Goal: Task Accomplishment & Management: Complete application form

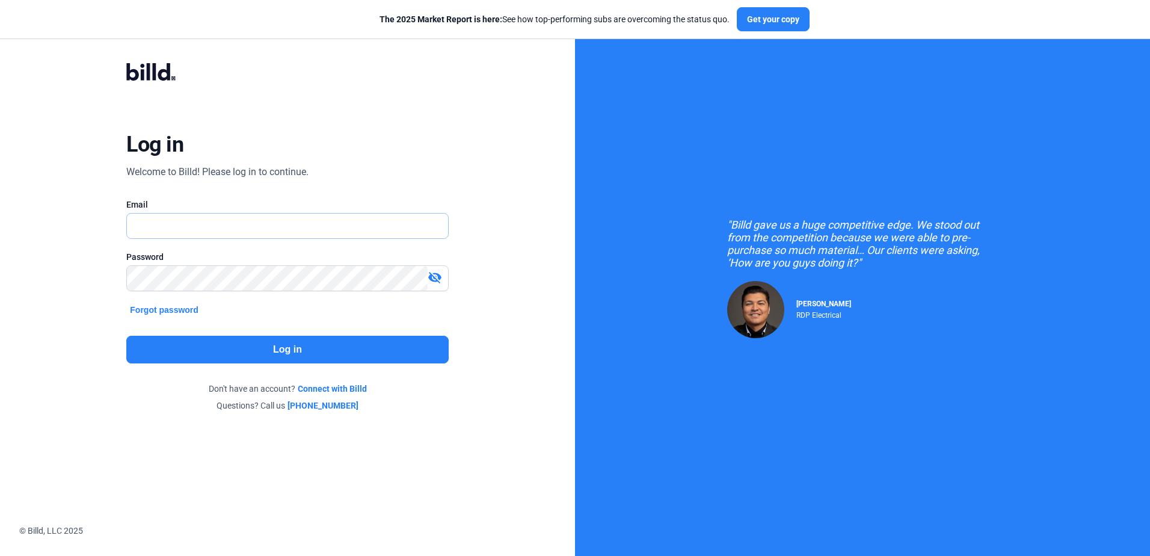
type input "[PERSON_NAME][EMAIL_ADDRESS][DOMAIN_NAME]"
click at [152, 345] on button "Log in" at bounding box center [287, 350] width 322 height 28
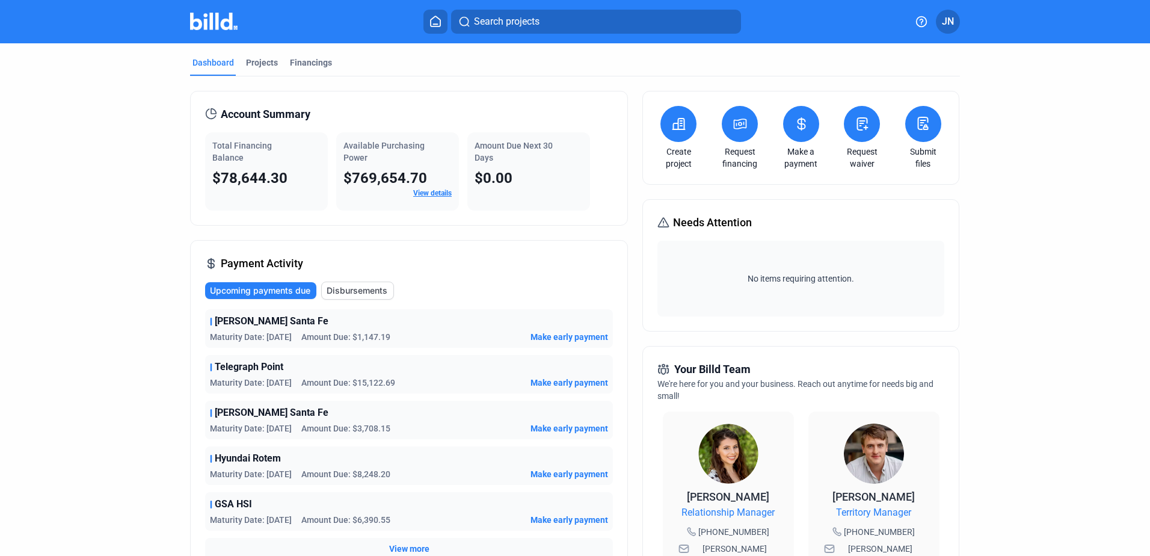
click at [677, 119] on icon at bounding box center [679, 123] width 12 height 11
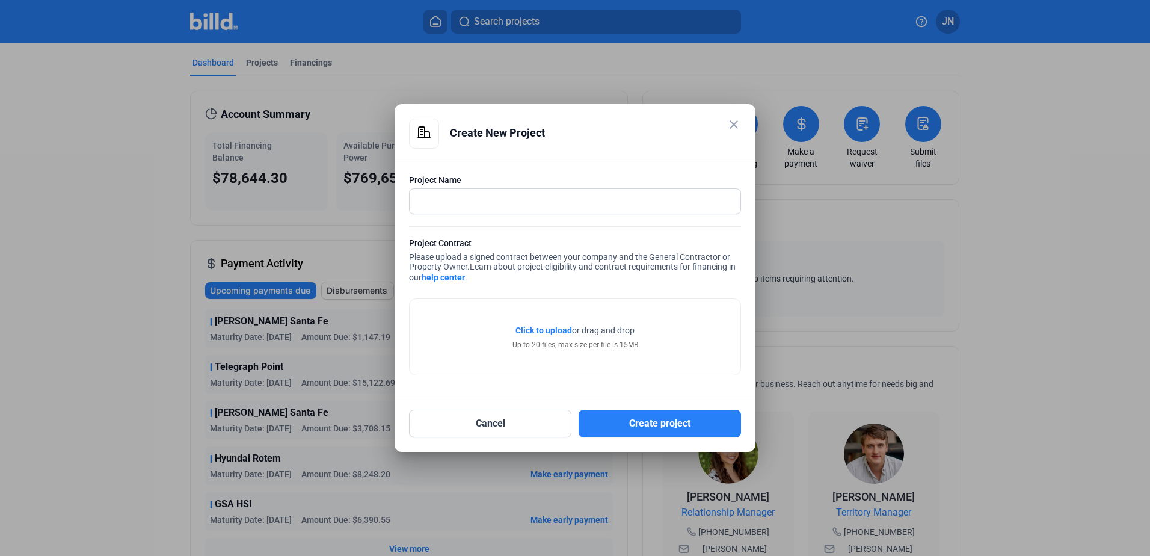
click at [440, 277] on link "help center" at bounding box center [443, 277] width 43 height 10
click at [736, 128] on mat-icon "close" at bounding box center [734, 124] width 14 height 14
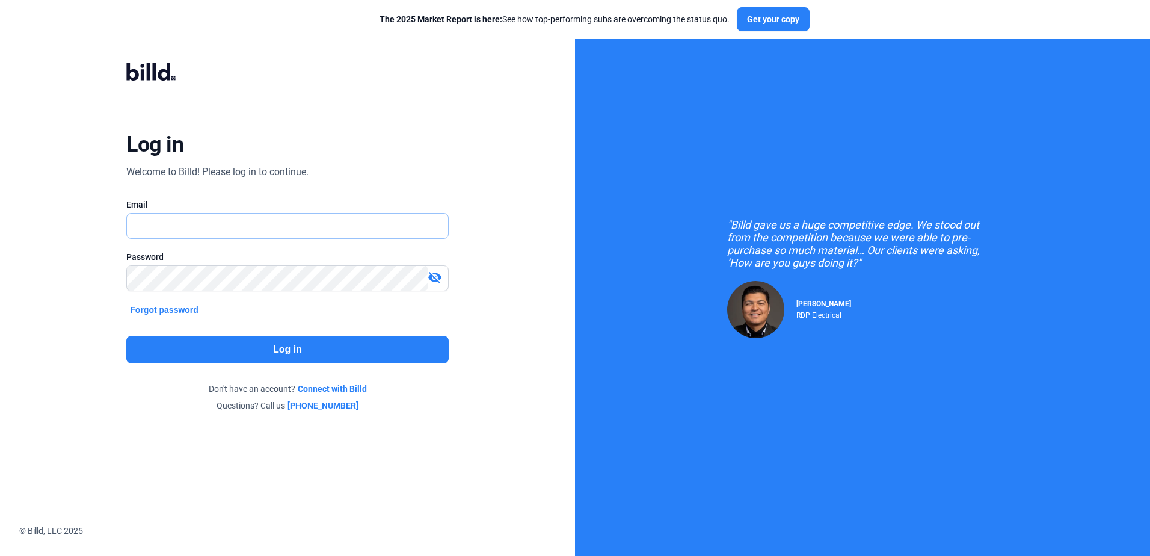
type input "[PERSON_NAME][EMAIL_ADDRESS][DOMAIN_NAME]"
click at [197, 351] on button "Log in" at bounding box center [287, 350] width 322 height 28
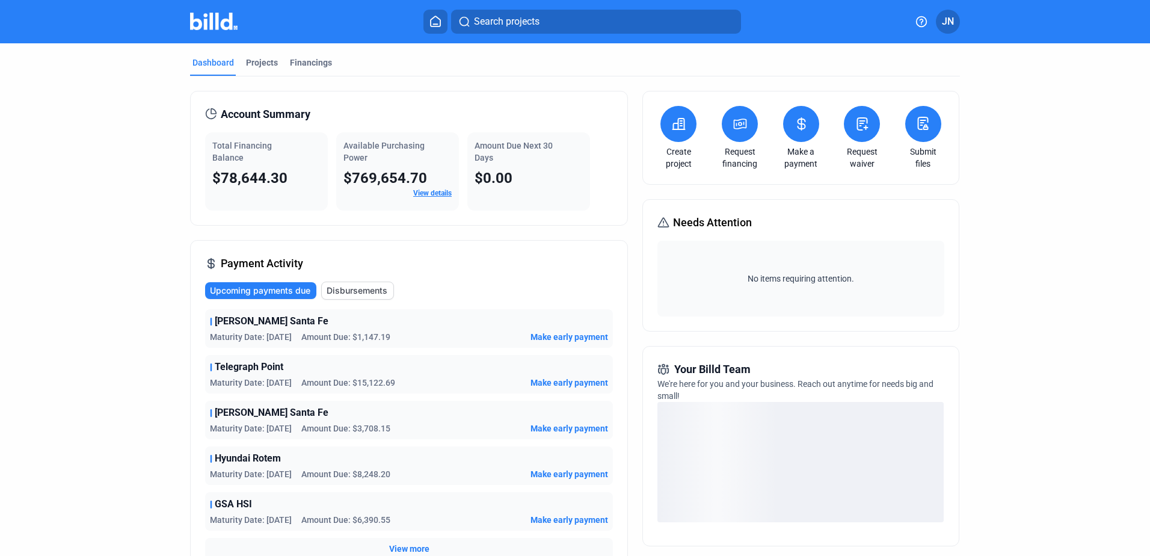
click at [665, 121] on button at bounding box center [678, 124] width 36 height 36
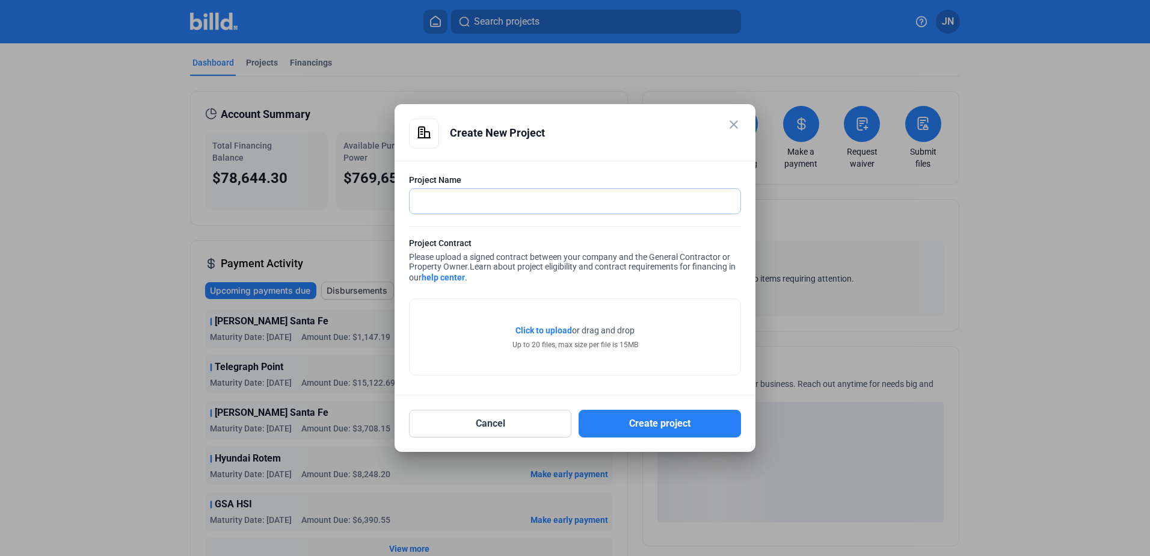
click at [450, 196] on input "text" at bounding box center [575, 201] width 331 height 25
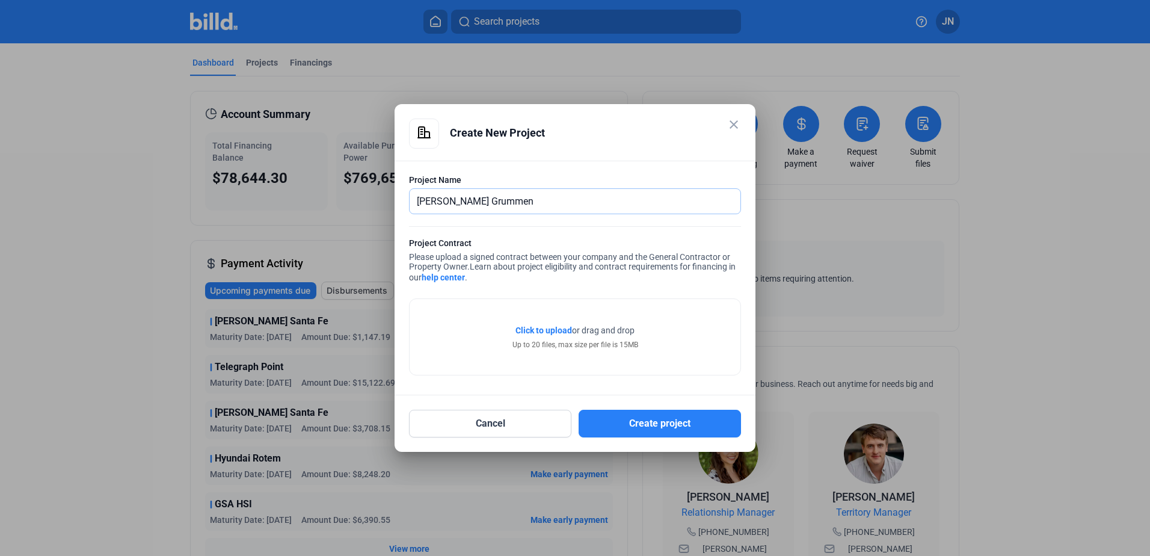
drag, startPoint x: 514, startPoint y: 200, endPoint x: 389, endPoint y: 201, distance: 125.7
click at [389, 201] on div "close Create New Project Project Name [PERSON_NAME] Grummen Project Contract Pl…" at bounding box center [575, 278] width 1150 height 556
paste input "northrop grumma"
click at [421, 199] on input "northrop grumman" at bounding box center [575, 201] width 331 height 25
click at [552, 200] on input "Northrop Grumman" at bounding box center [575, 201] width 331 height 25
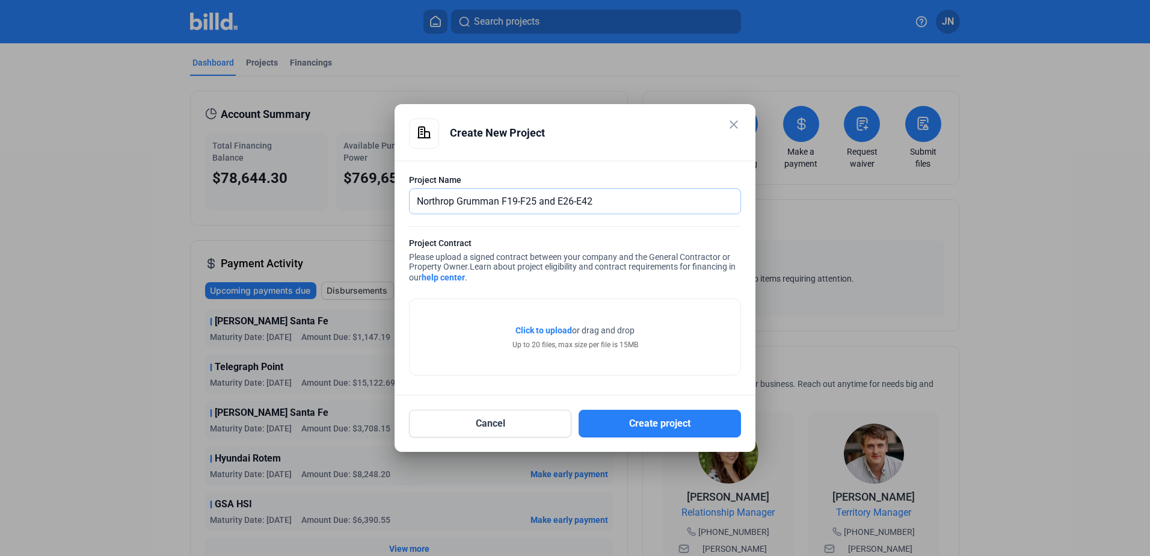
drag, startPoint x: 601, startPoint y: 198, endPoint x: 503, endPoint y: 198, distance: 97.4
click at [503, 198] on input "Northrop Grumman F19-F25 and E26-E42" at bounding box center [575, 201] width 331 height 25
type input "Northrop Grumman Bldg 902"
click at [555, 328] on span "Click to upload" at bounding box center [543, 330] width 57 height 10
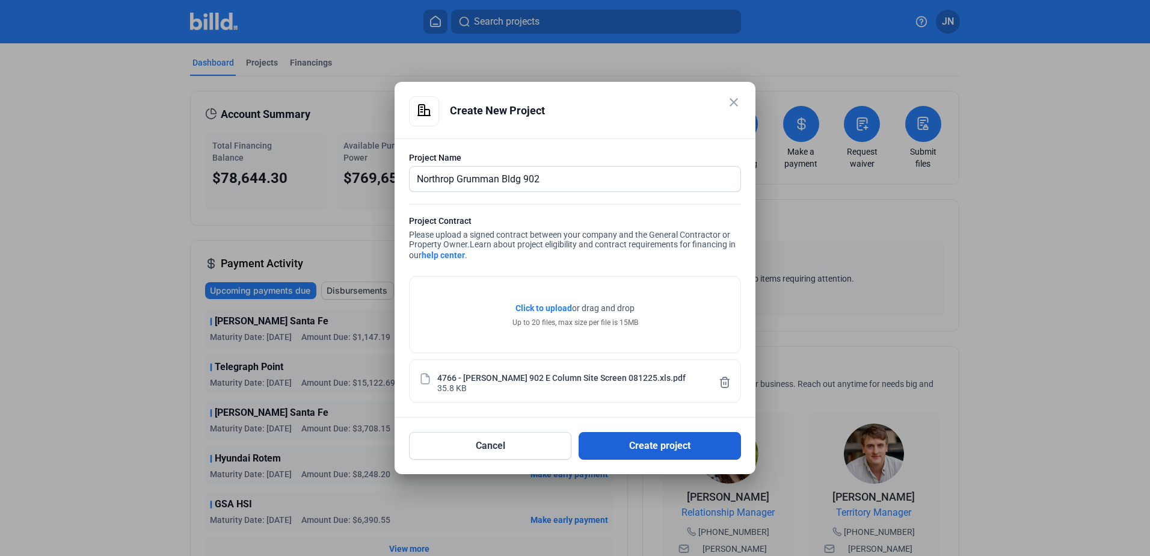
click at [632, 447] on button "Create project" at bounding box center [660, 446] width 162 height 28
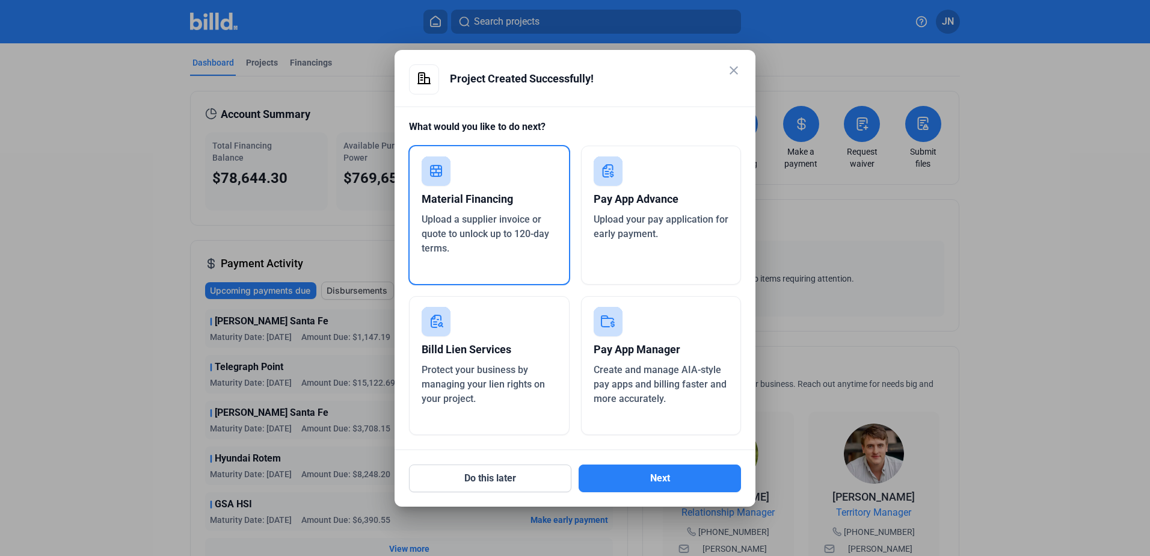
click at [478, 220] on span "Upload a supplier invoice or quote to unlock up to 120-day terms." at bounding box center [486, 234] width 128 height 40
click at [622, 476] on button "Next" at bounding box center [660, 478] width 162 height 28
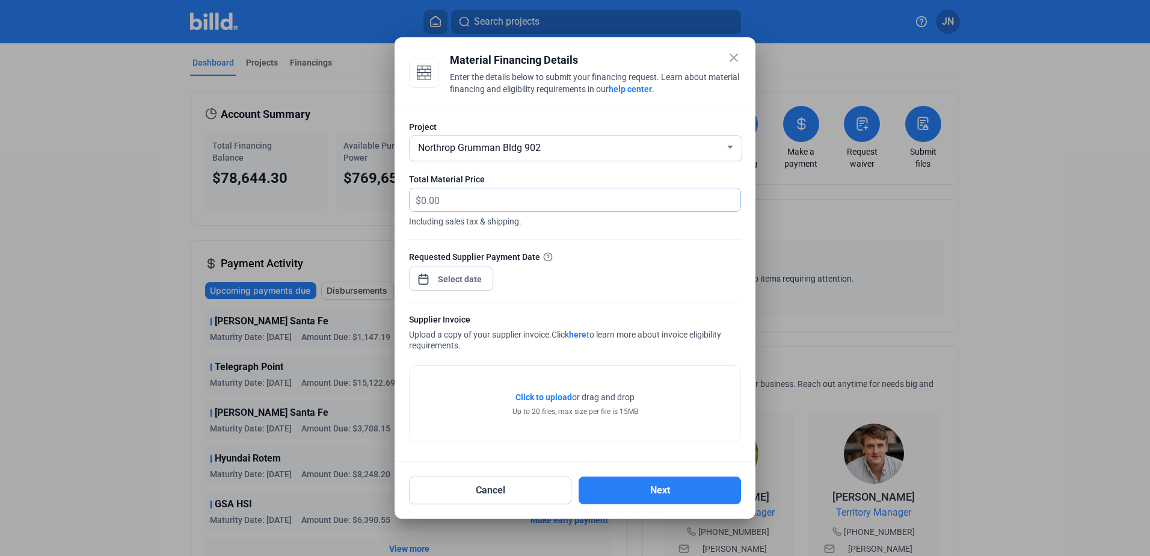
click at [445, 198] on input "text" at bounding box center [580, 199] width 319 height 23
click at [446, 200] on input "text" at bounding box center [574, 199] width 306 height 23
type input "11,624.29"
click at [461, 281] on div "close Material Financing Details Enter the details below to submit your financi…" at bounding box center [575, 278] width 1150 height 556
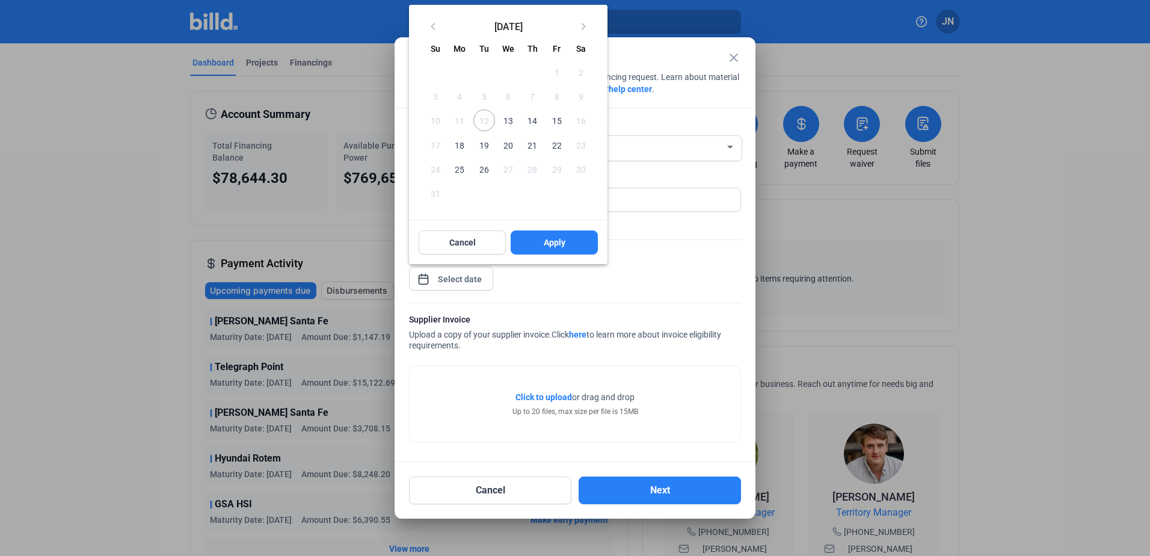
click at [487, 173] on span "26" at bounding box center [484, 169] width 22 height 22
click at [541, 238] on button "Apply" at bounding box center [554, 242] width 87 height 24
click at [546, 393] on div at bounding box center [575, 278] width 1150 height 556
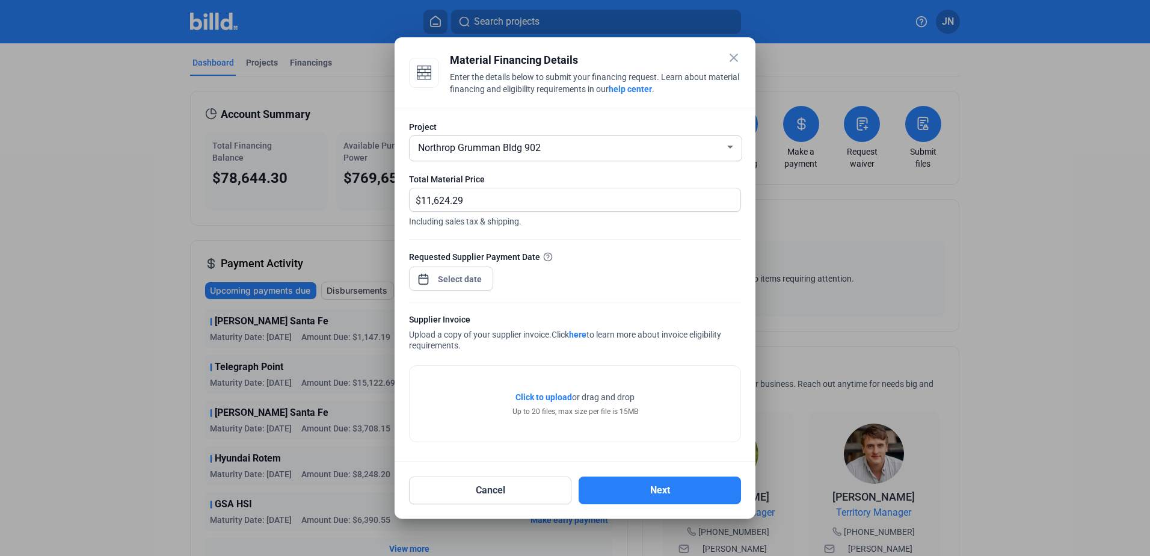
click at [543, 396] on span "Click to upload" at bounding box center [543, 397] width 57 height 10
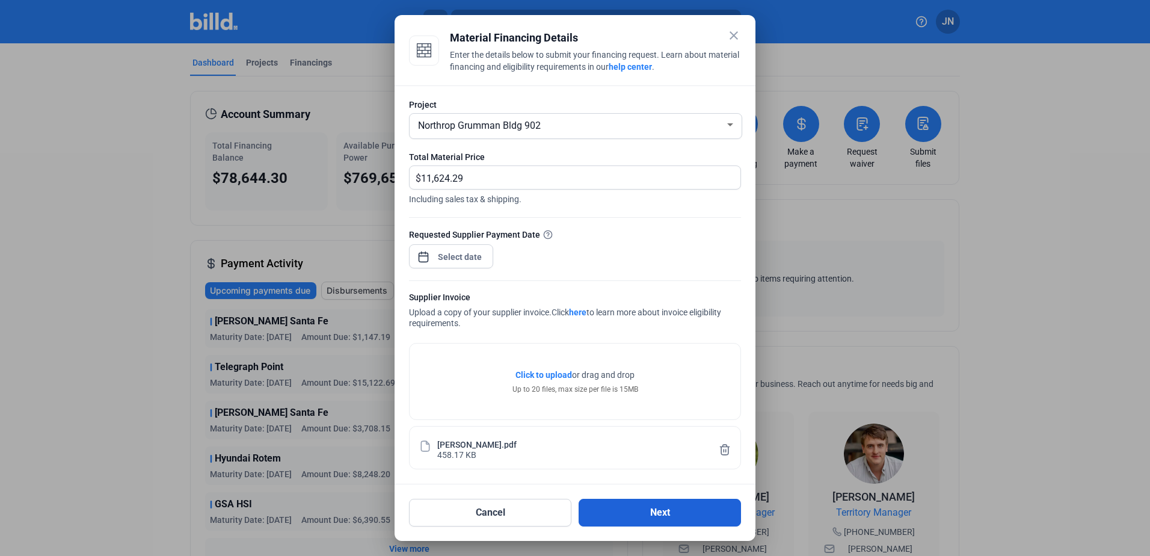
click at [638, 521] on button "Next" at bounding box center [660, 513] width 162 height 28
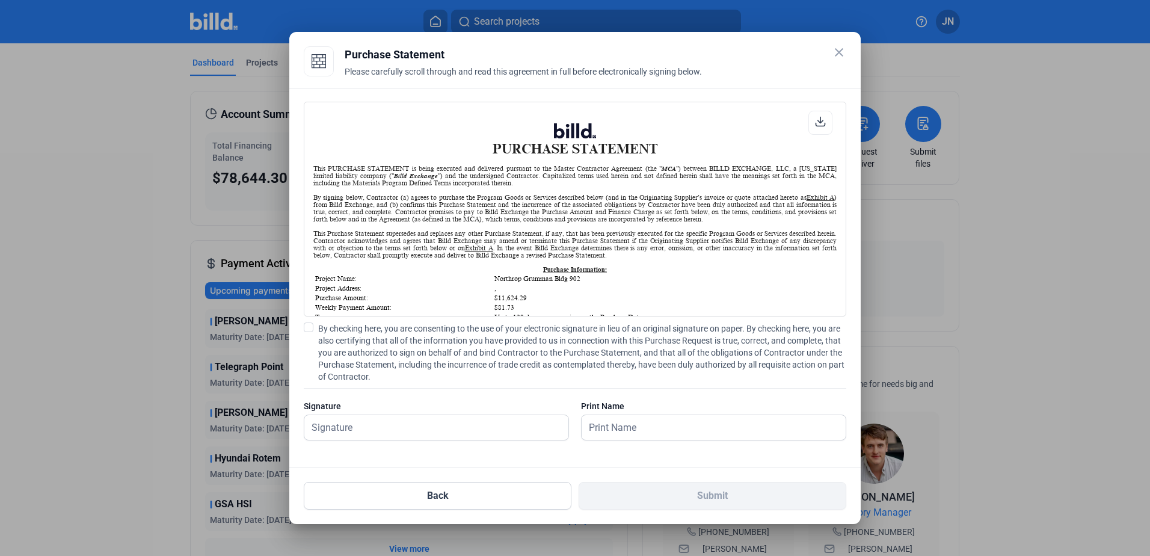
scroll to position [1, 0]
click at [383, 416] on input "text" at bounding box center [436, 427] width 264 height 25
type input "[PERSON_NAME]"
click at [309, 330] on span at bounding box center [309, 327] width 10 height 10
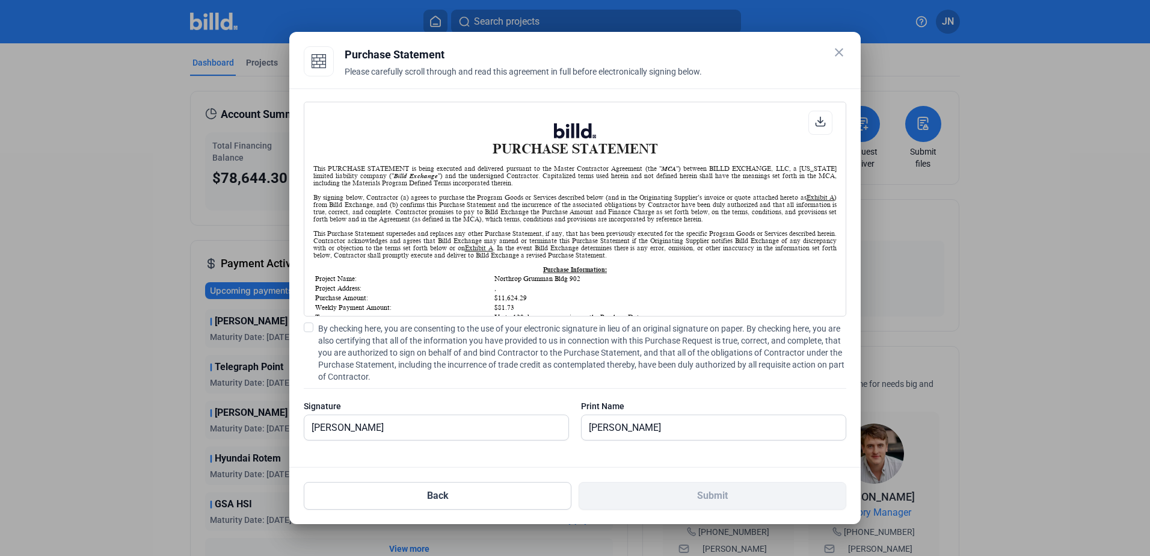
click at [0, 0] on input "By checking here, you are consenting to the use of your electronic signature in…" at bounding box center [0, 0] width 0 height 0
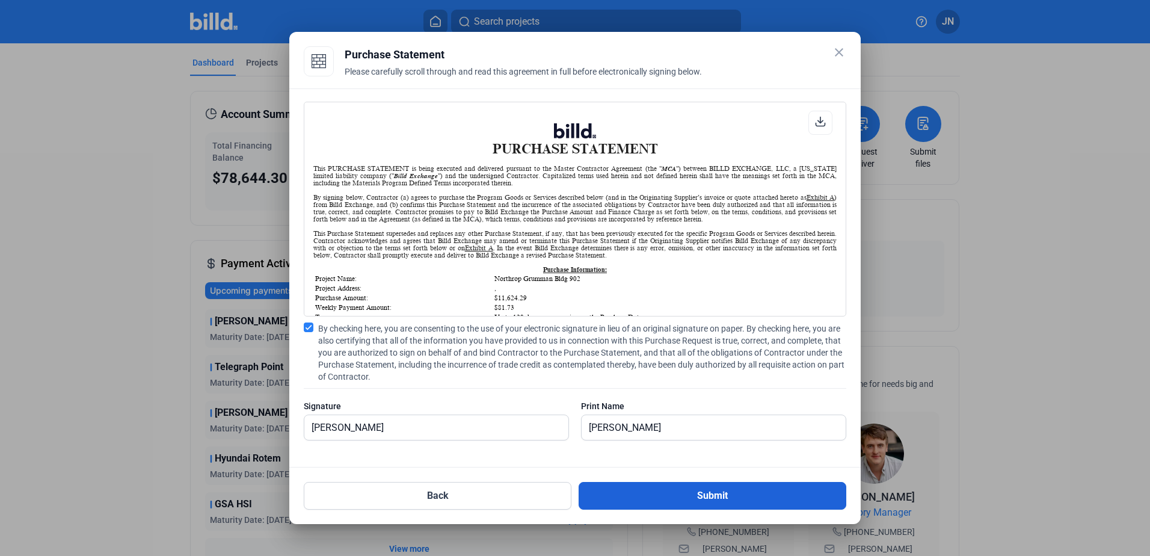
click at [618, 489] on button "Submit" at bounding box center [713, 496] width 268 height 28
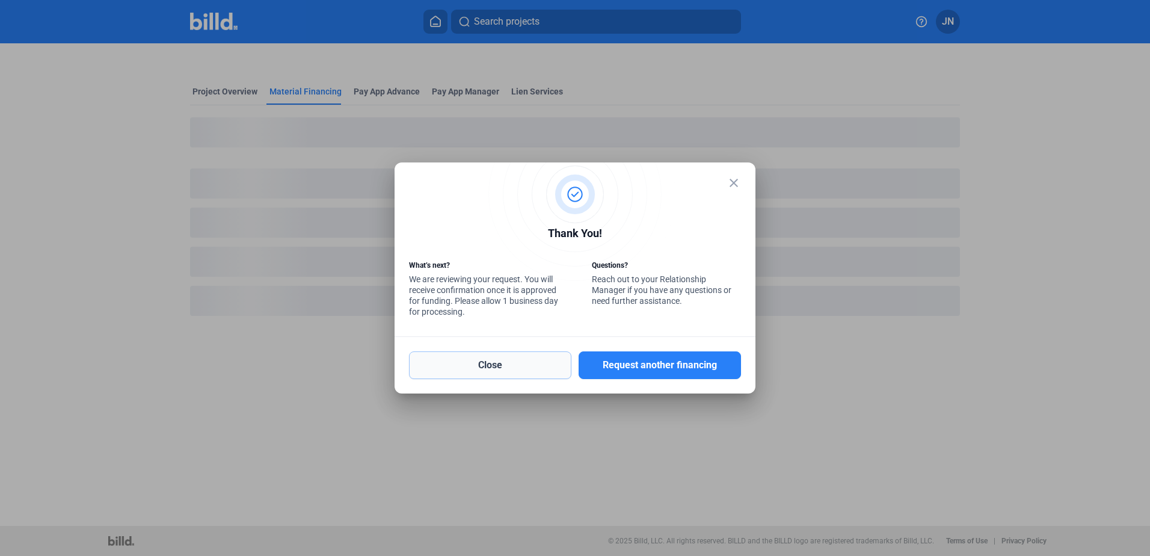
click at [508, 360] on button "Close" at bounding box center [490, 365] width 162 height 28
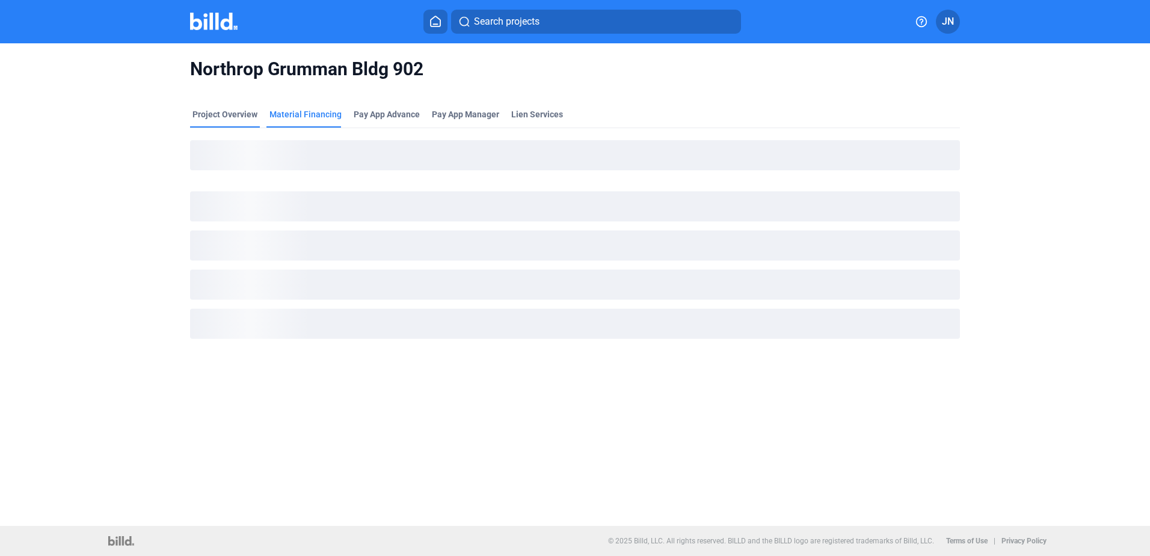
click at [205, 112] on div "Project Overview" at bounding box center [224, 114] width 65 height 12
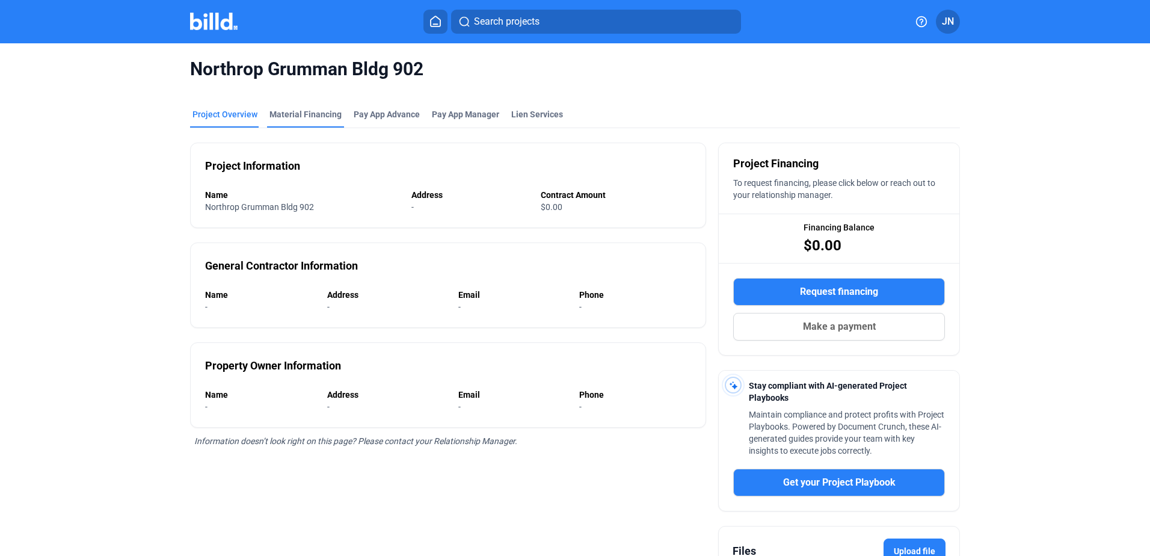
click at [315, 114] on div "Material Financing" at bounding box center [305, 114] width 72 height 12
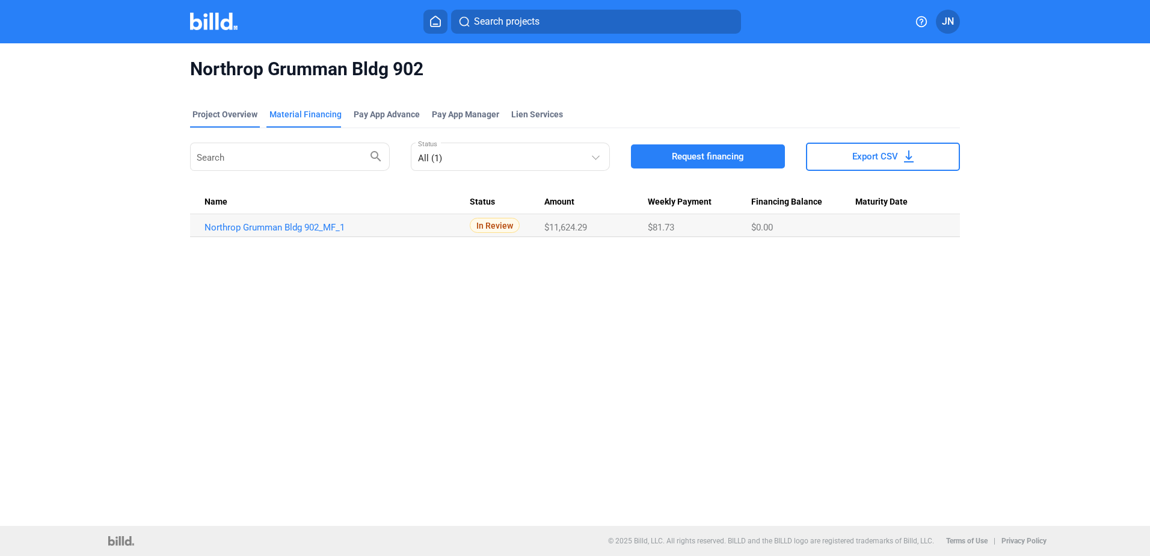
click at [212, 112] on div "Project Overview" at bounding box center [224, 114] width 65 height 12
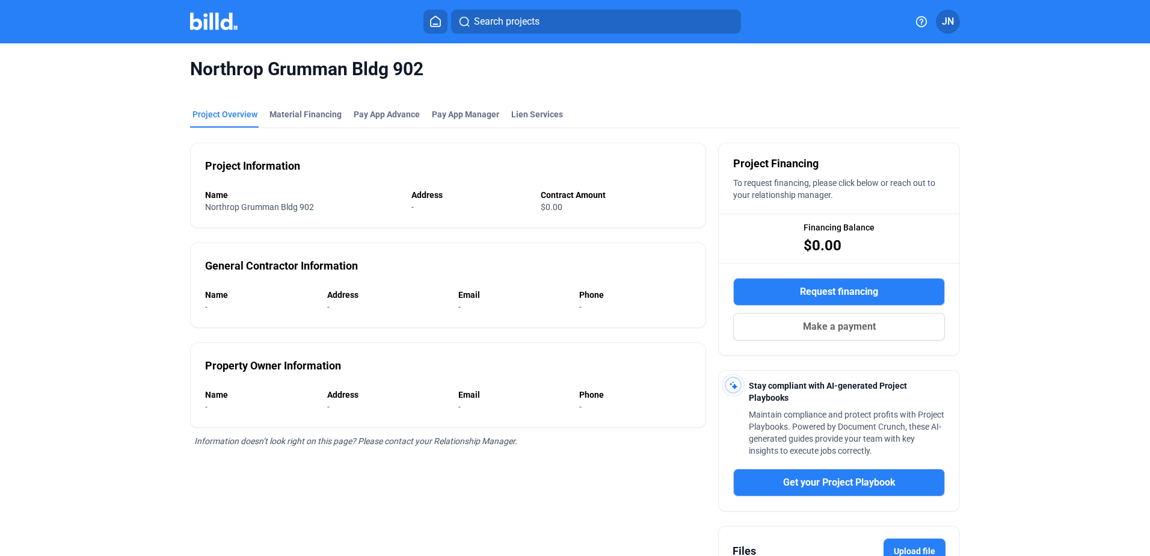
click at [215, 21] on img at bounding box center [214, 21] width 48 height 17
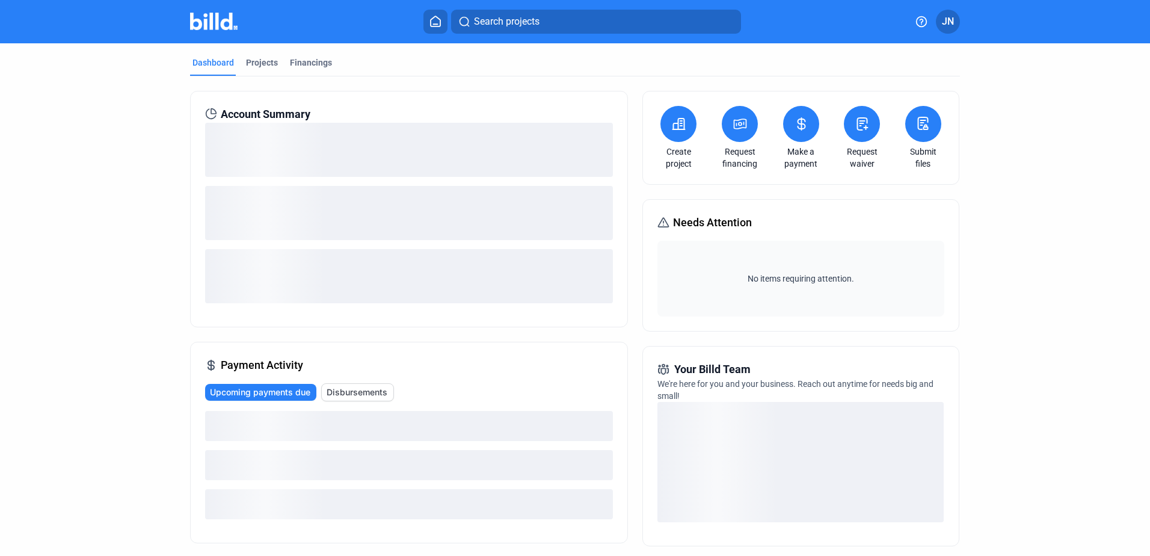
click at [435, 21] on icon at bounding box center [435, 21] width 12 height 11
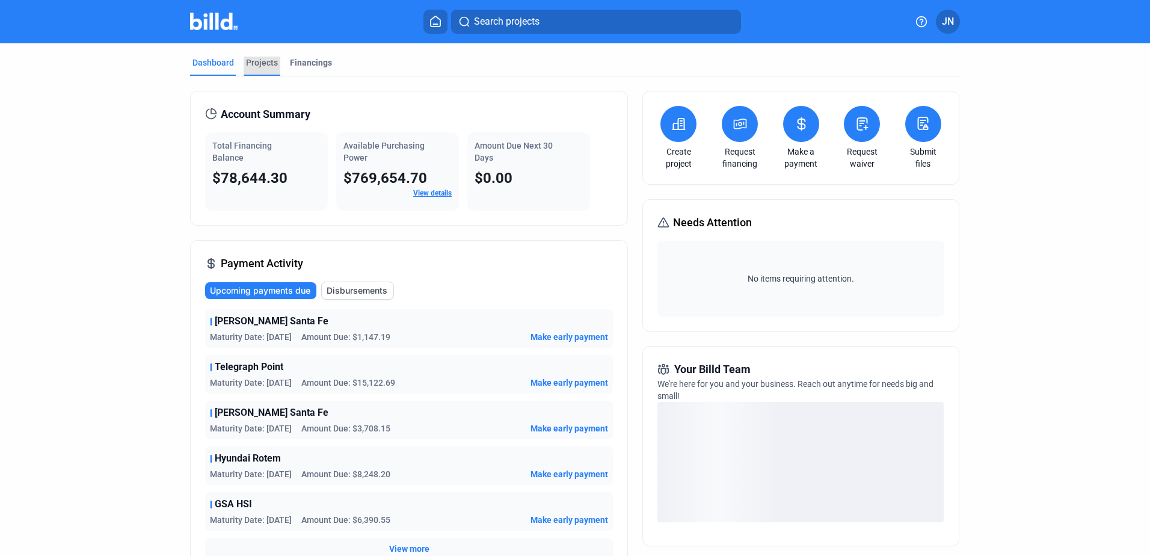
click at [266, 64] on div "Projects" at bounding box center [262, 63] width 32 height 12
